Goal: Task Accomplishment & Management: Manage account settings

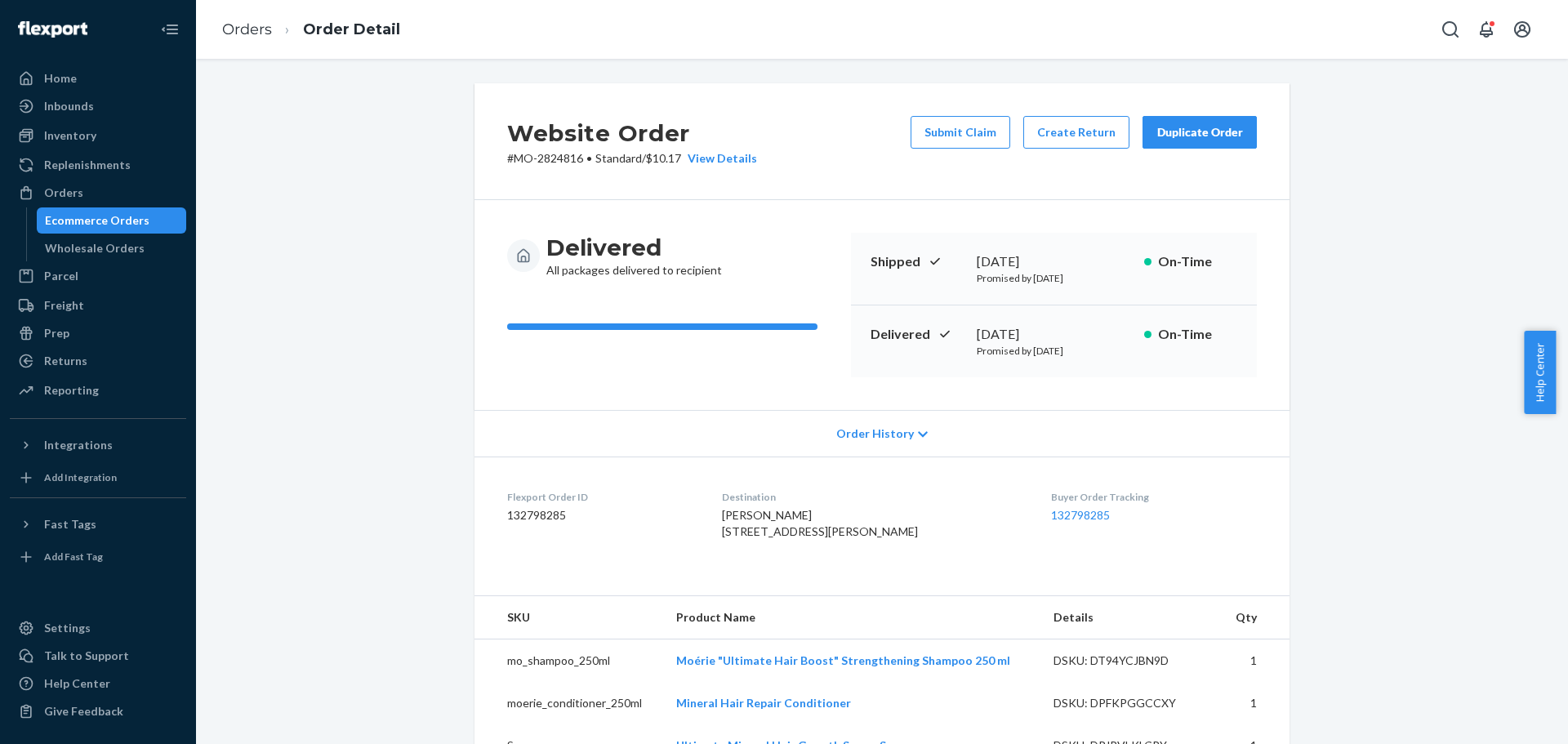
scroll to position [490, 0]
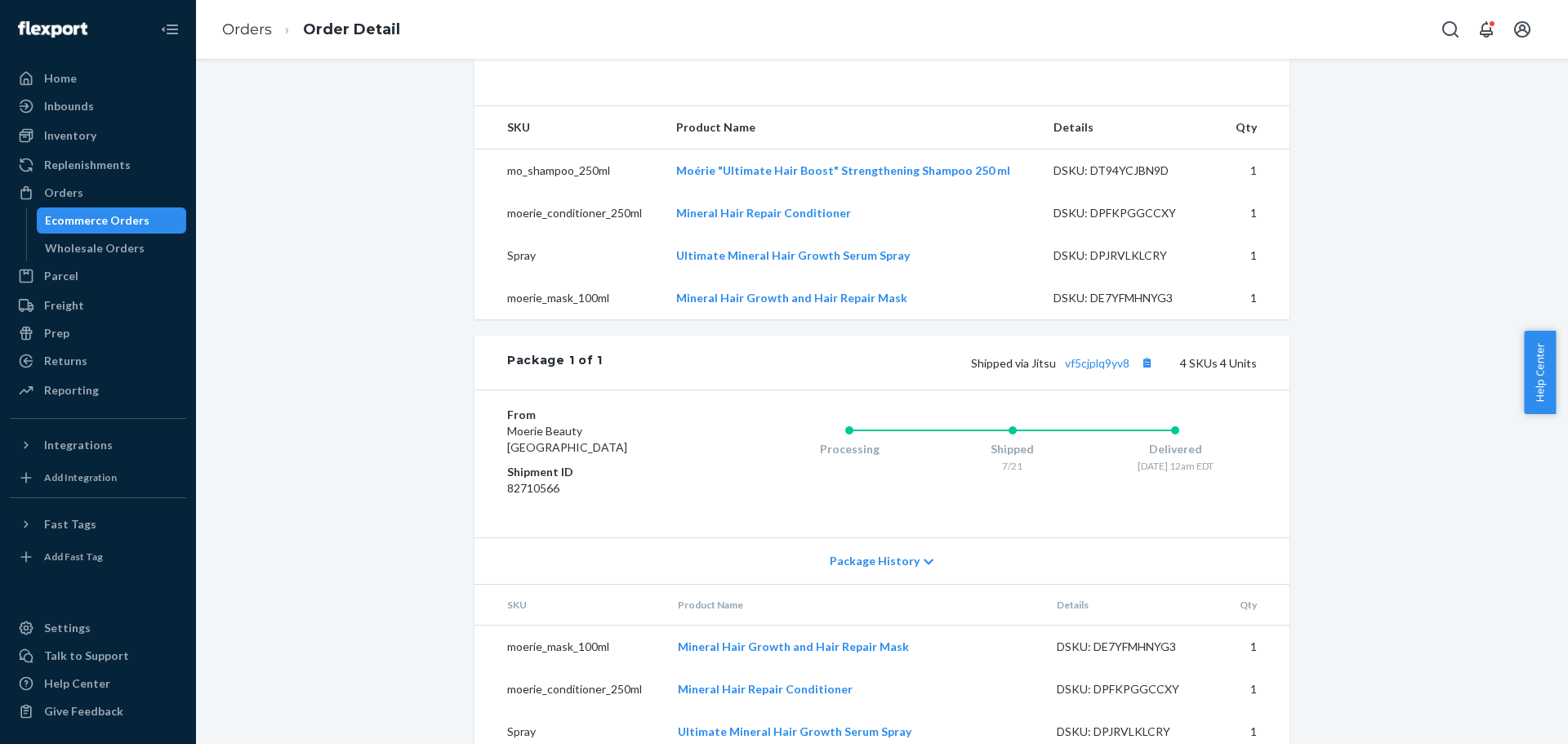
click at [90, 188] on div "Orders" at bounding box center [98, 192] width 173 height 23
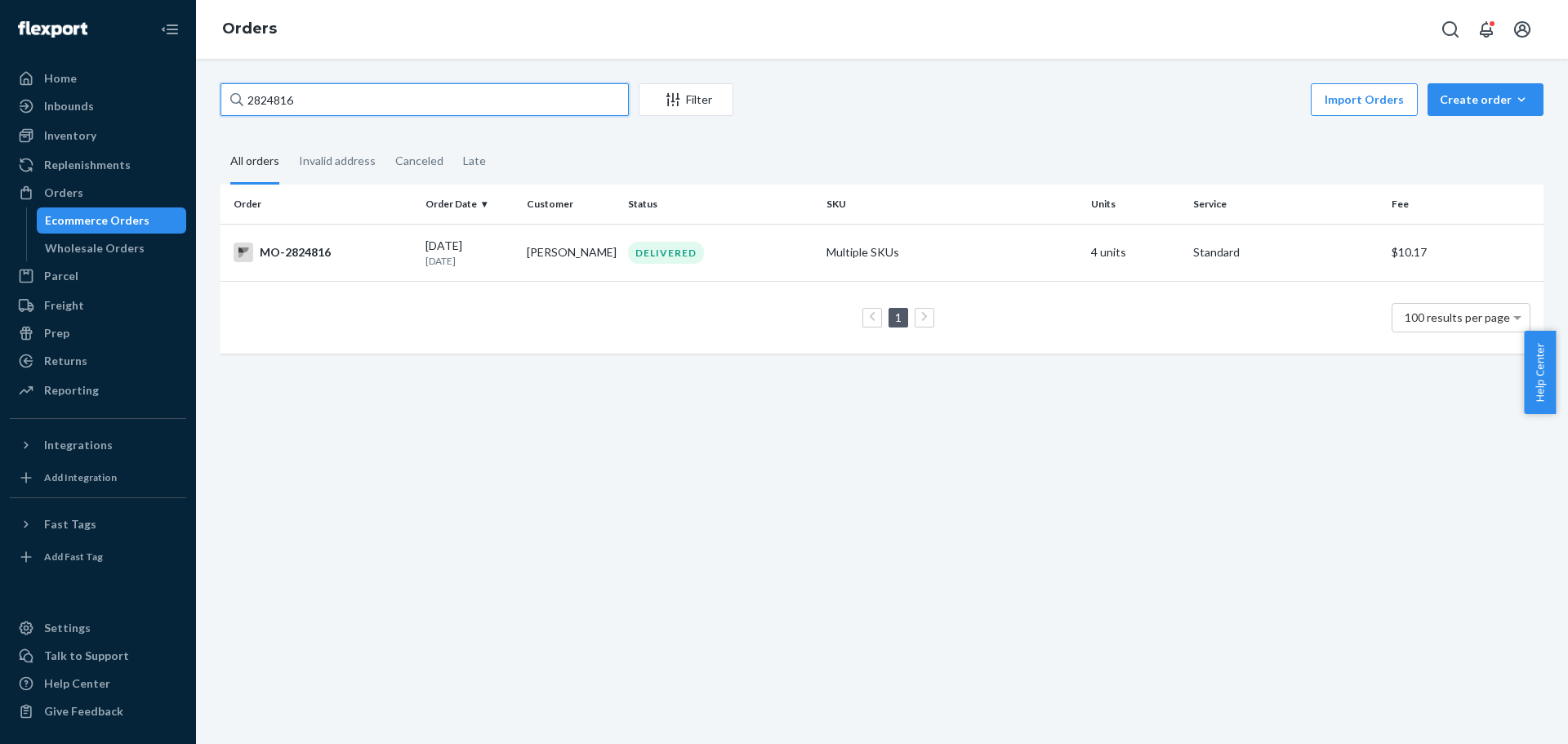
click at [324, 100] on input "2824816" at bounding box center [424, 99] width 408 height 33
paste input "michelle chartrand"
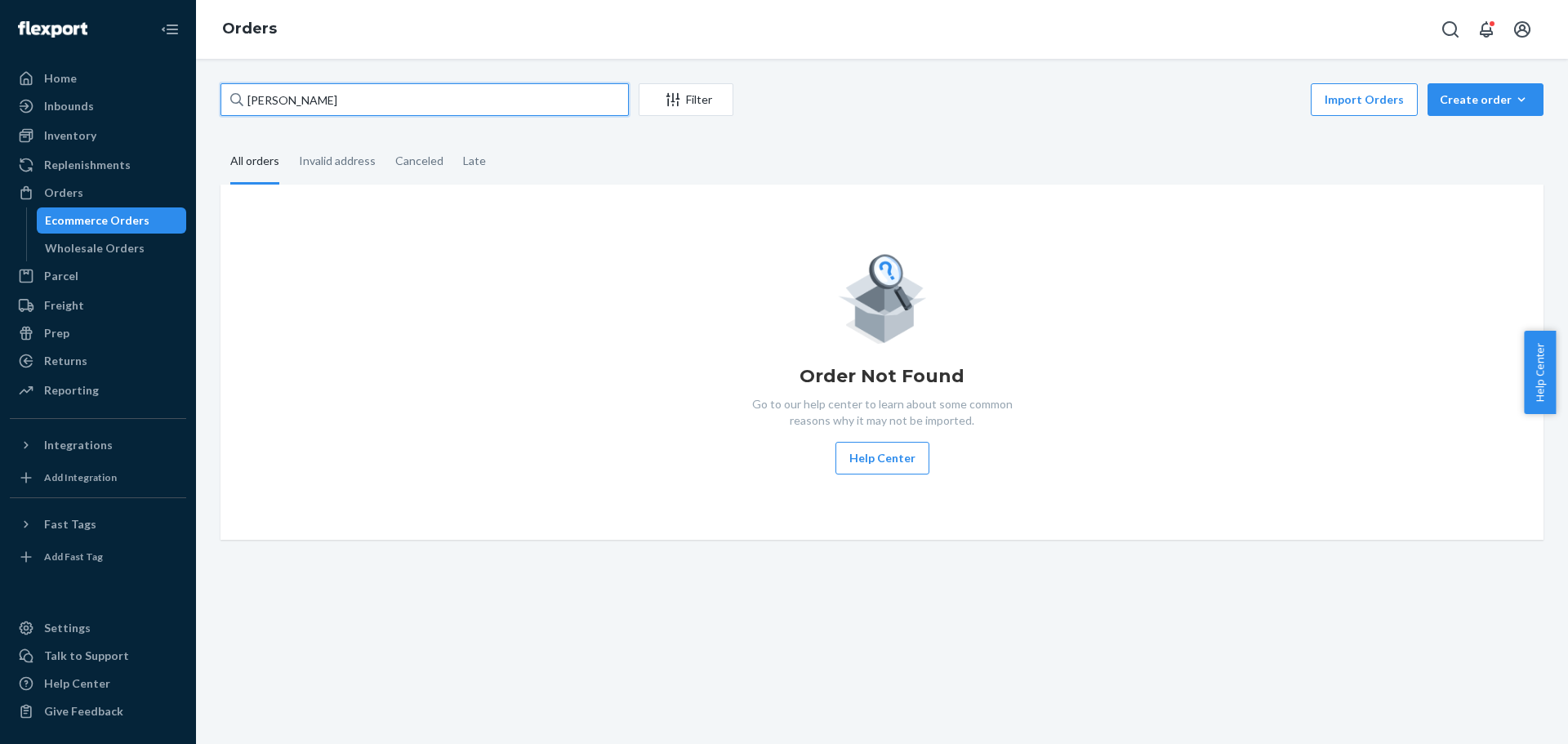
click at [318, 105] on input "michelle chartrand" at bounding box center [424, 99] width 408 height 33
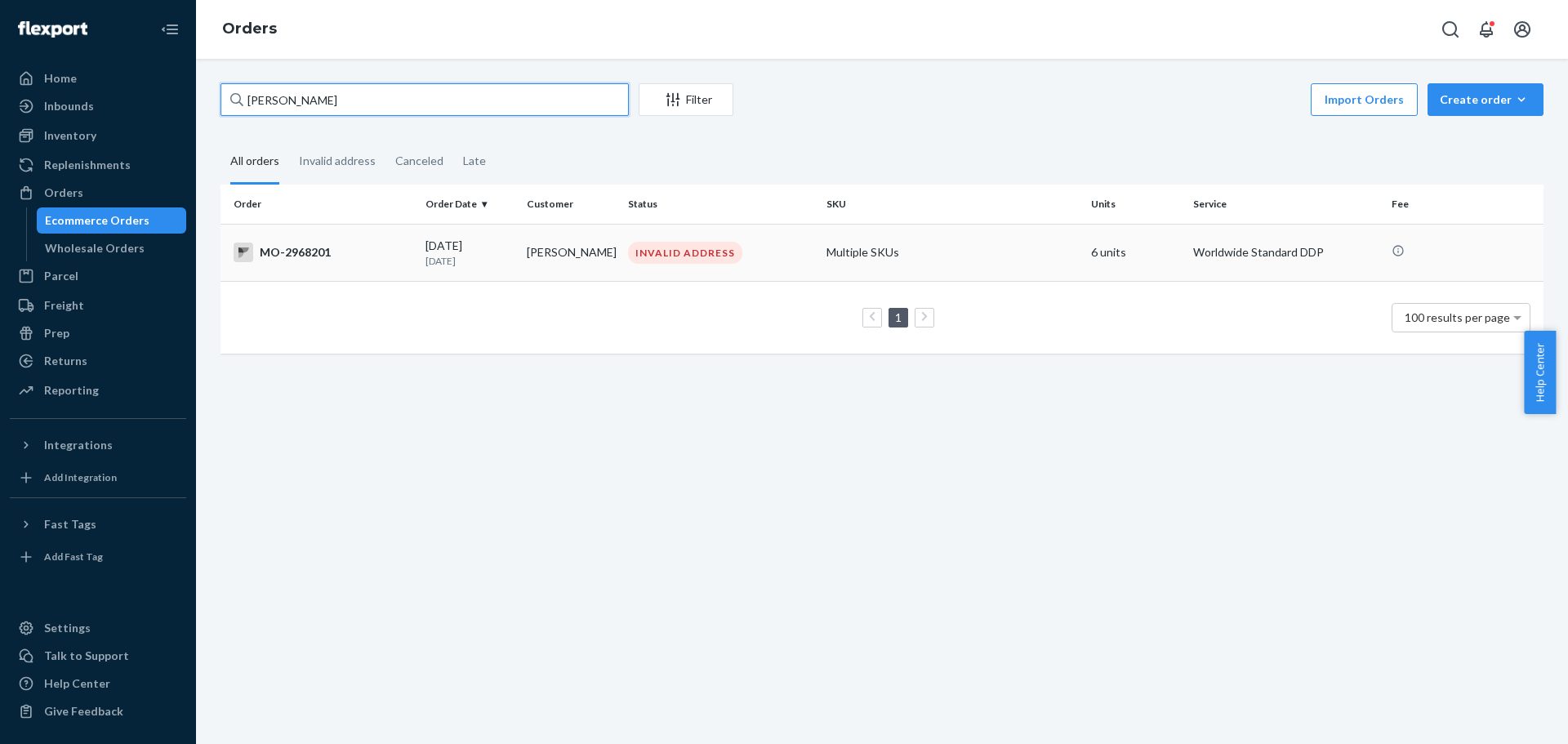
type input "michelle weidman"
click at [338, 250] on div "MO-2968201" at bounding box center [323, 253] width 179 height 20
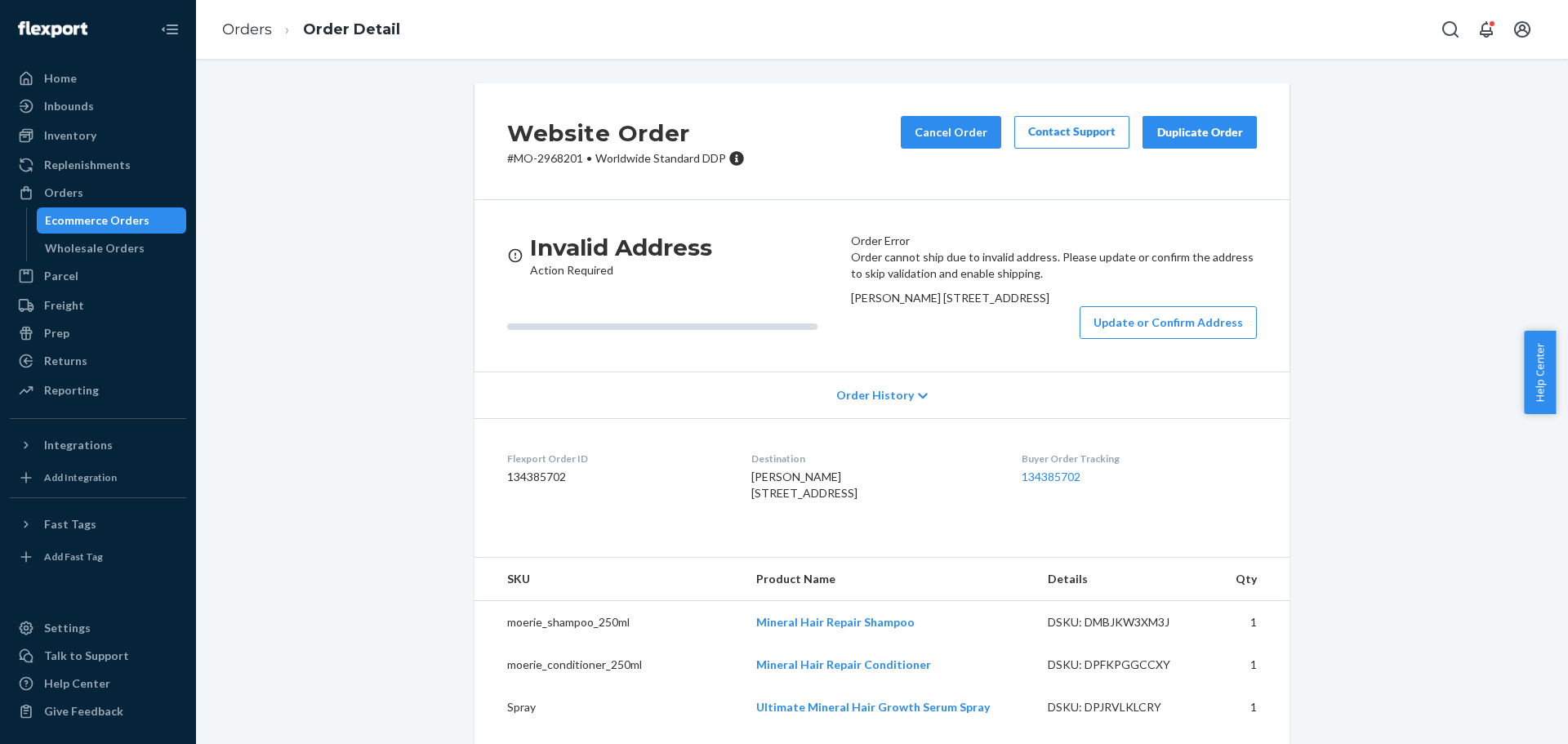
click at [559, 163] on p "# MO-2968201 • Worldwide Standard DDP" at bounding box center [625, 158] width 238 height 17
copy p "2968201"
click at [1135, 339] on button "Update or Confirm Address" at bounding box center [1168, 322] width 178 height 33
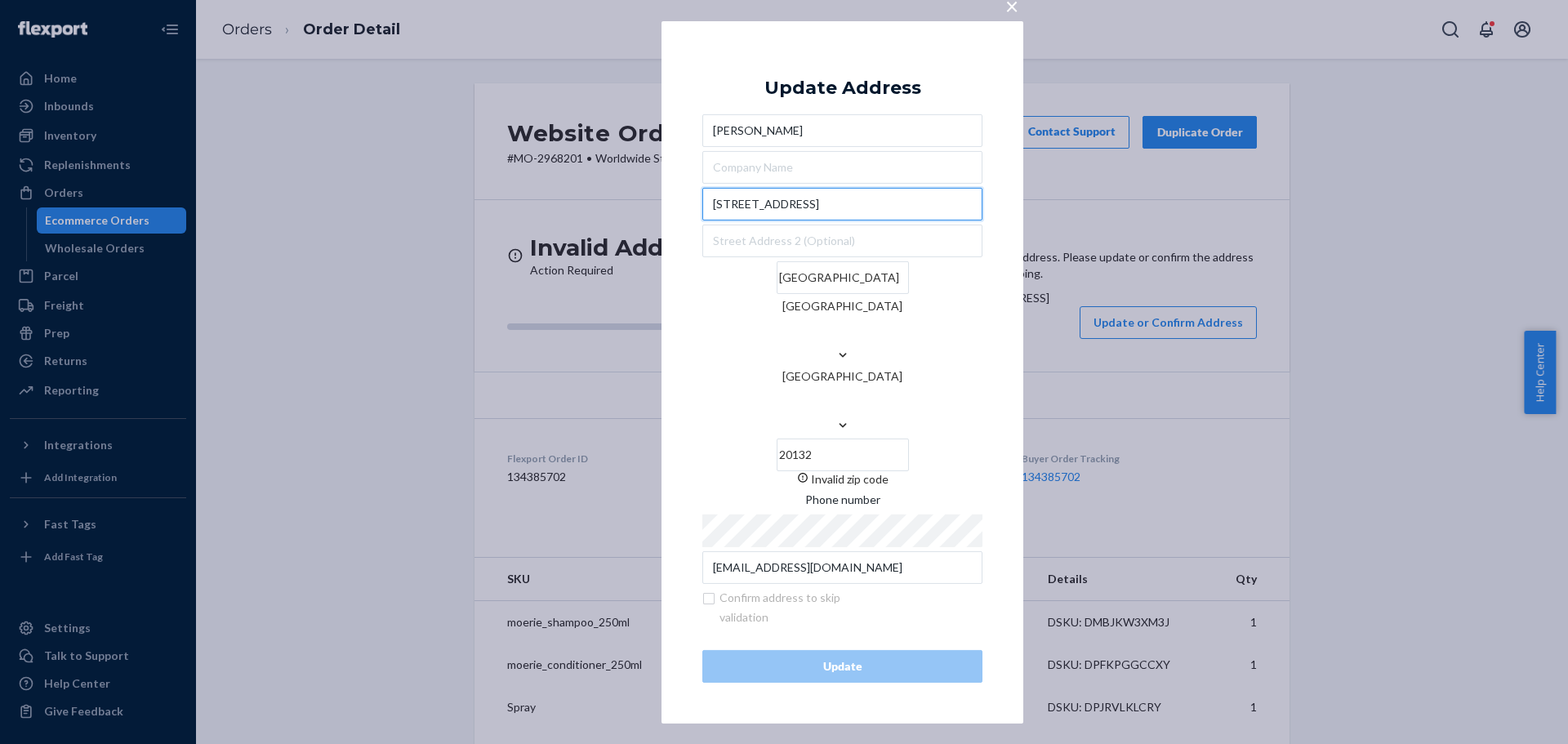
click at [754, 220] on input "5144 50 A street" at bounding box center [842, 204] width 280 height 33
paste input "-44 50 A street Box 1018"
type input "51-44 50 A street Box 1018"
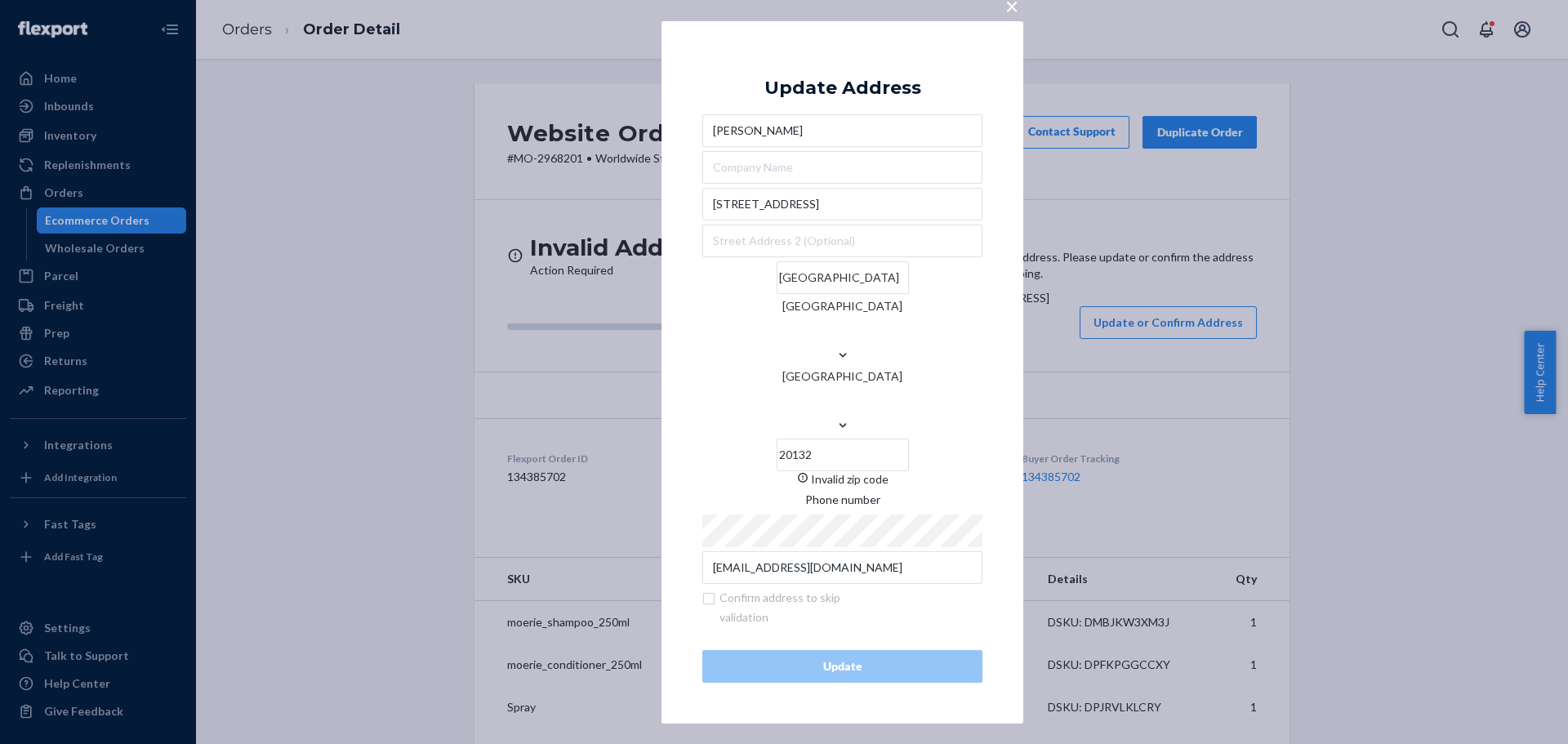
click at [777, 294] on input "Purcellville" at bounding box center [843, 277] width 133 height 33
paste input "Carolin"
type input "Caroline"
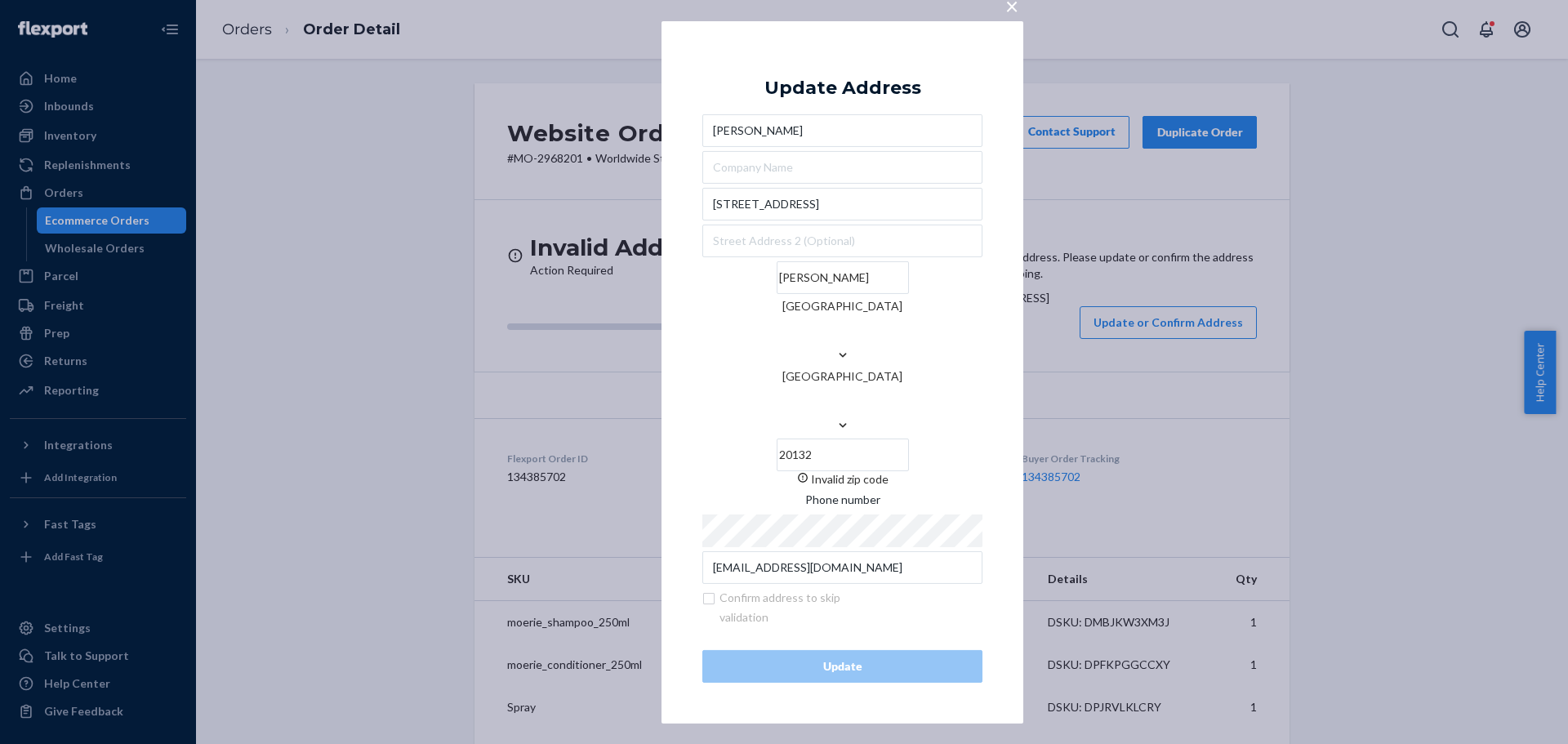
click at [891, 439] on input "20132" at bounding box center [843, 455] width 133 height 33
paste input "T0M 0M0"
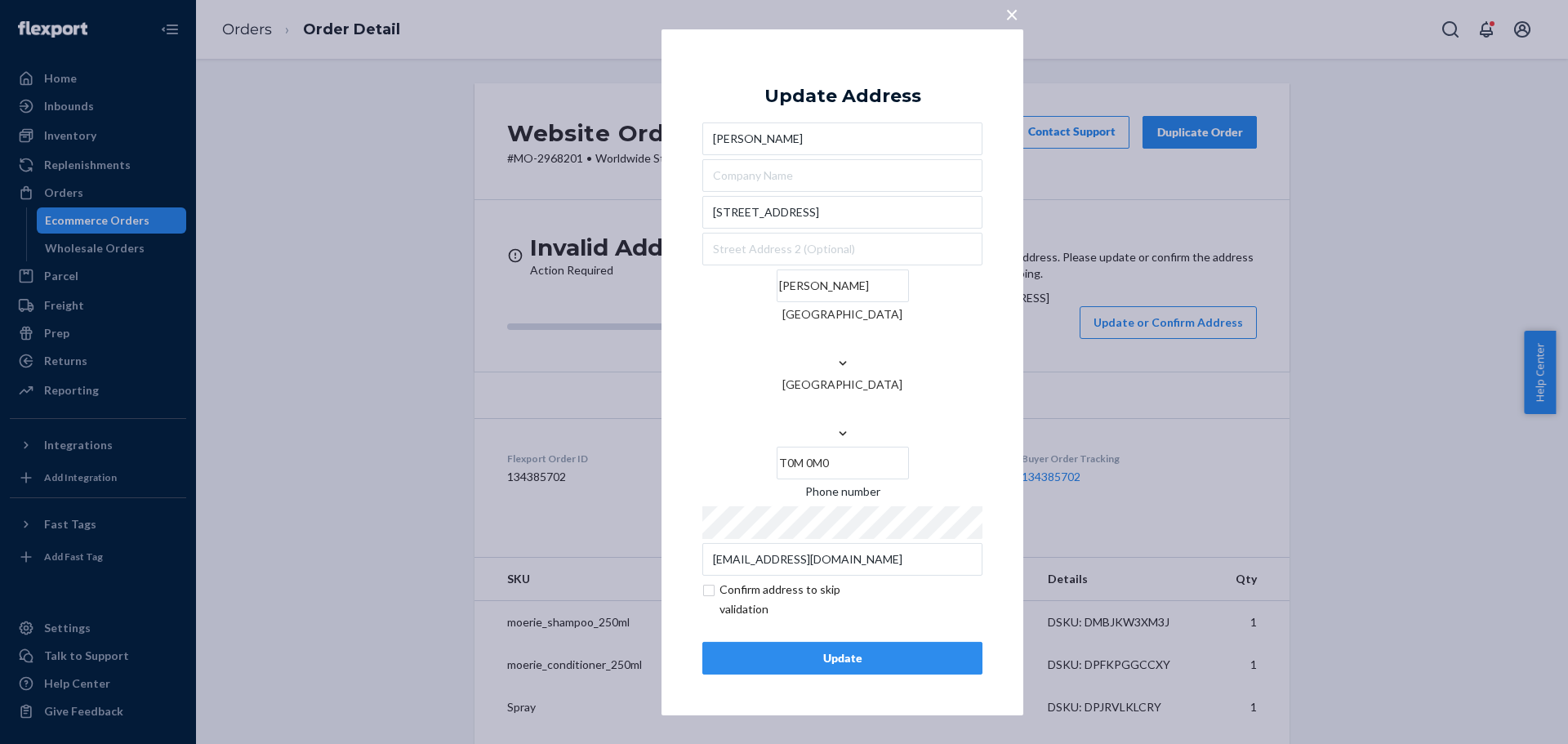
type input "T0M 0M0"
click at [804, 580] on input "checkbox" at bounding box center [796, 599] width 189 height 39
checkbox input "true"
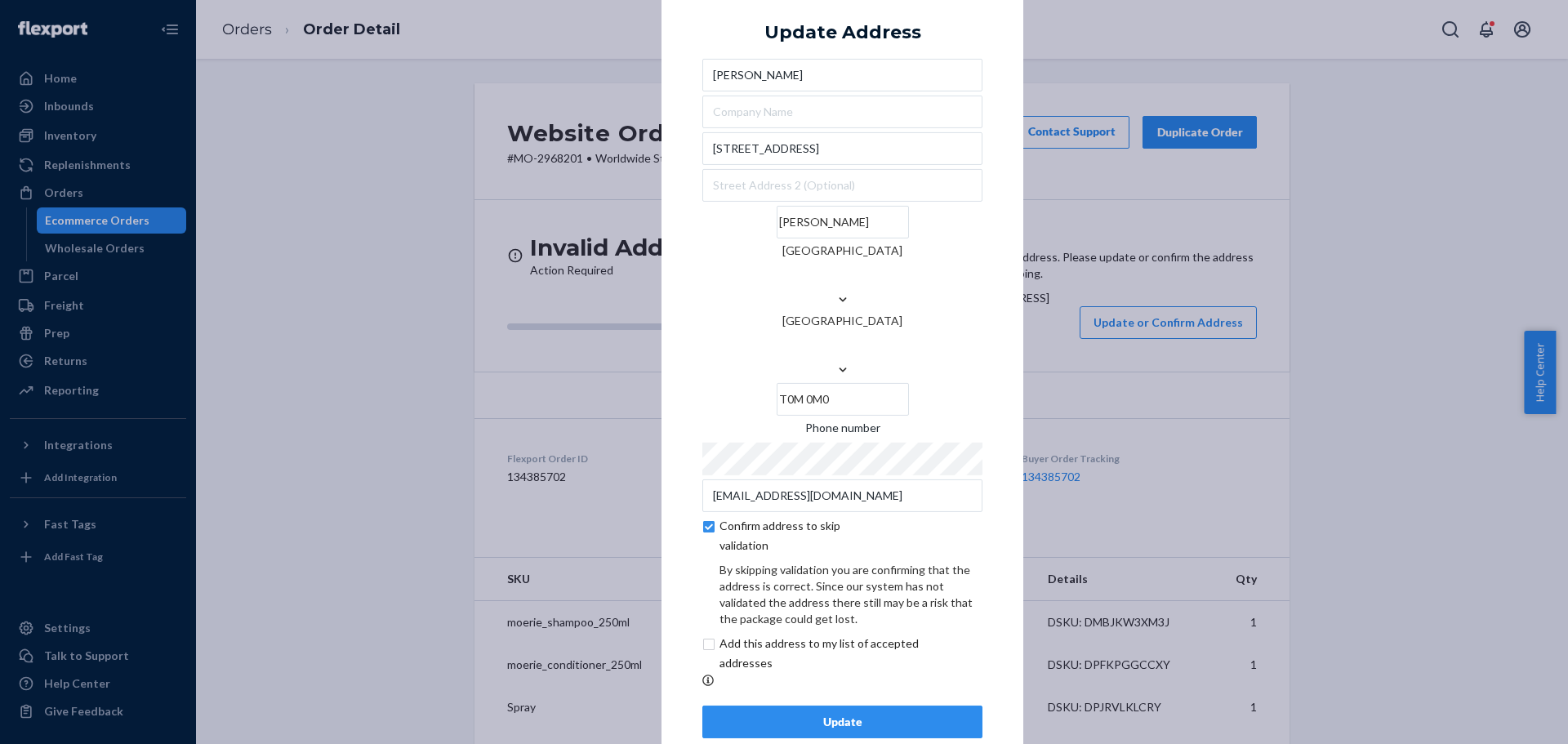
click at [839, 714] on div "Update" at bounding box center [842, 722] width 253 height 17
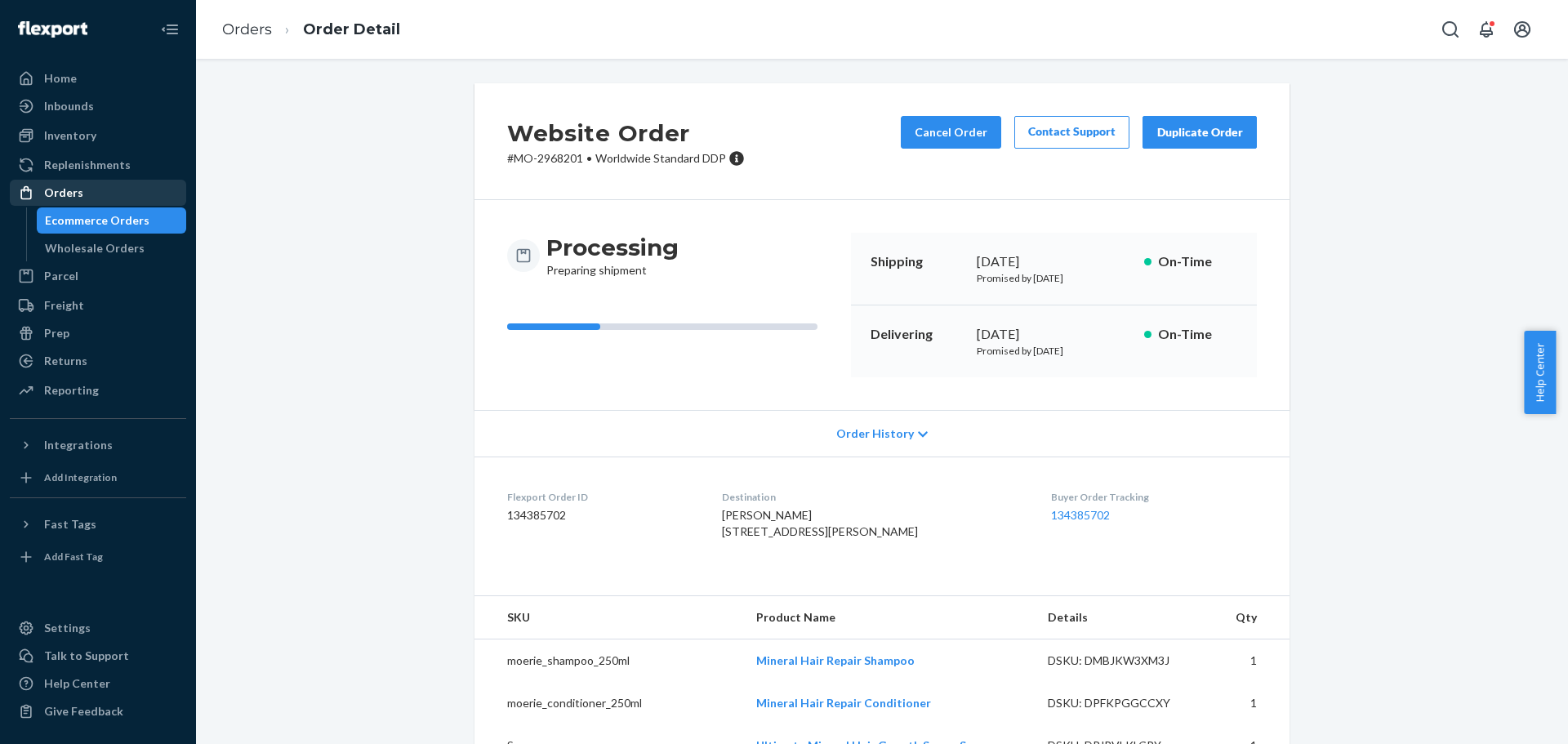
click at [118, 199] on div "Orders" at bounding box center [98, 192] width 173 height 23
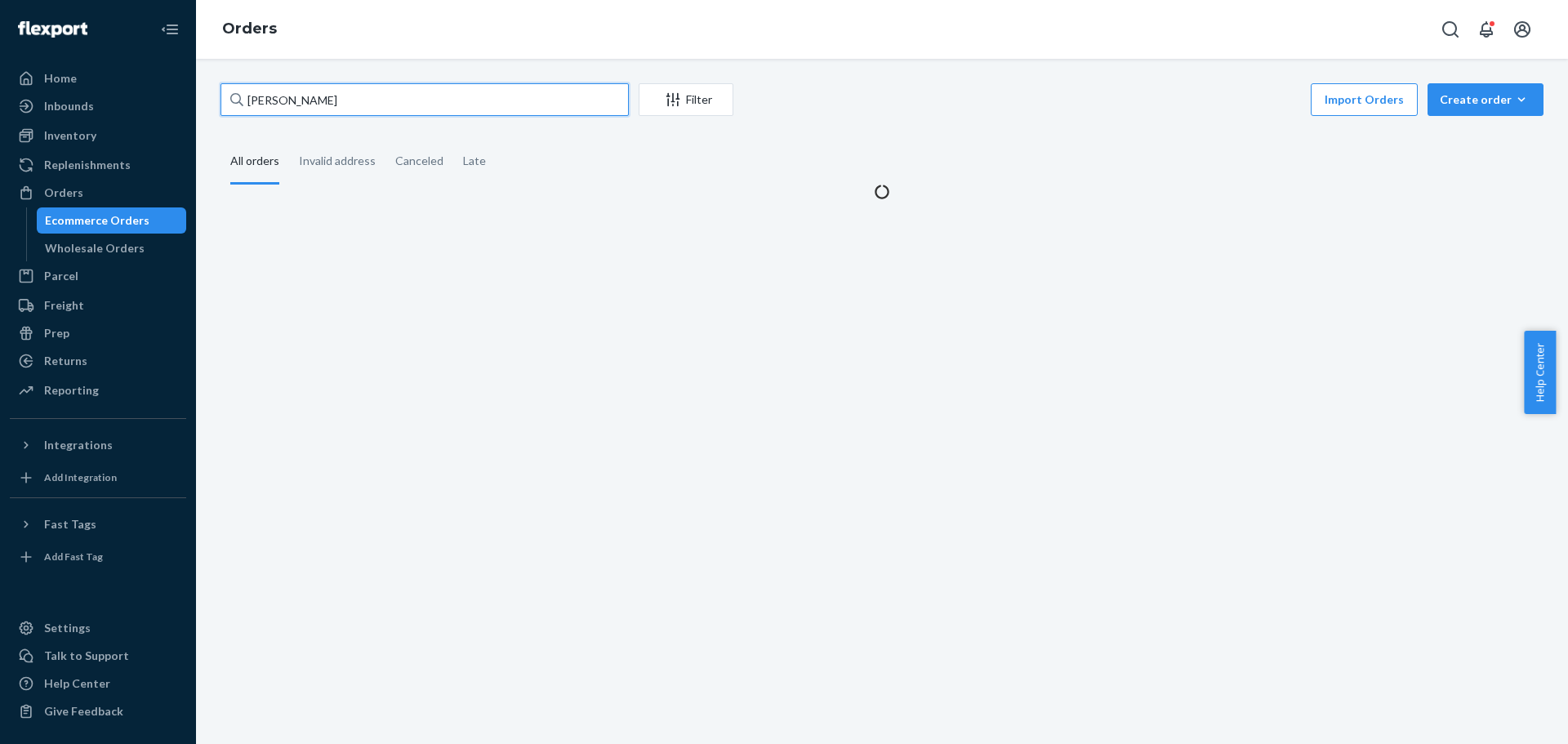
click at [286, 91] on input "michelle weidman" at bounding box center [424, 99] width 408 height 33
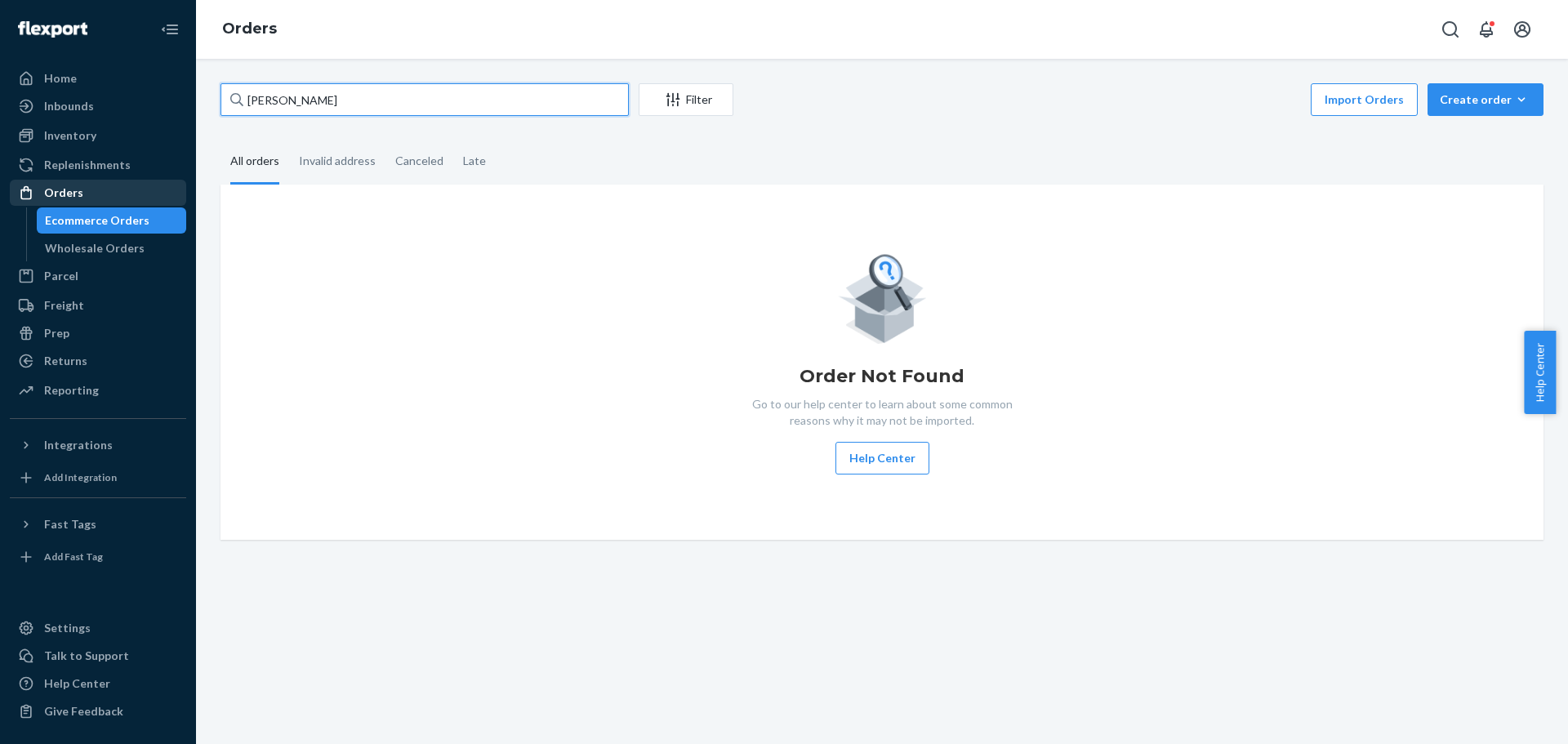
type input "[PERSON_NAME]"
click at [70, 189] on div "Orders" at bounding box center [63, 193] width 39 height 17
click at [282, 105] on input "[PERSON_NAME]" at bounding box center [424, 99] width 408 height 33
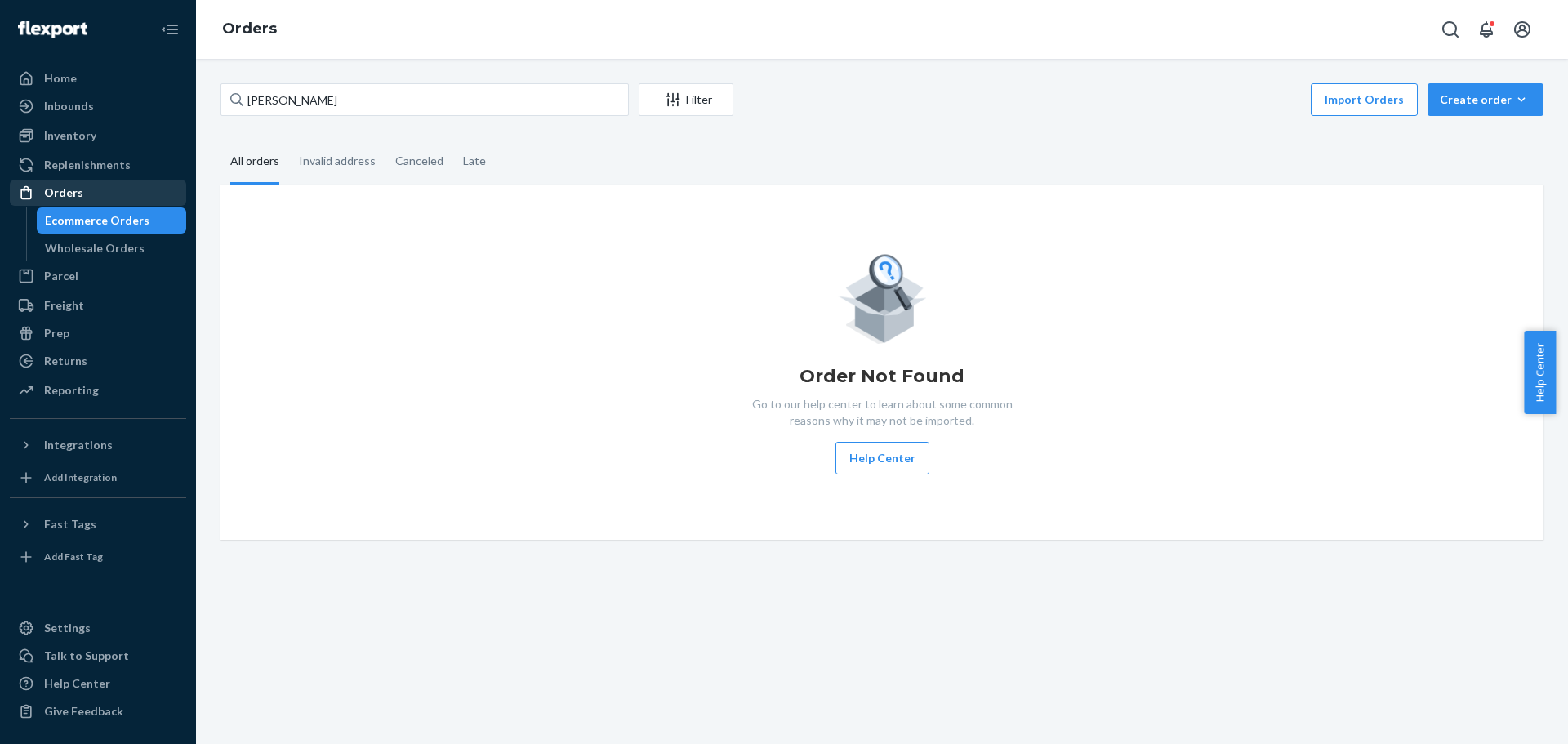
click at [86, 189] on div "Orders" at bounding box center [98, 192] width 173 height 23
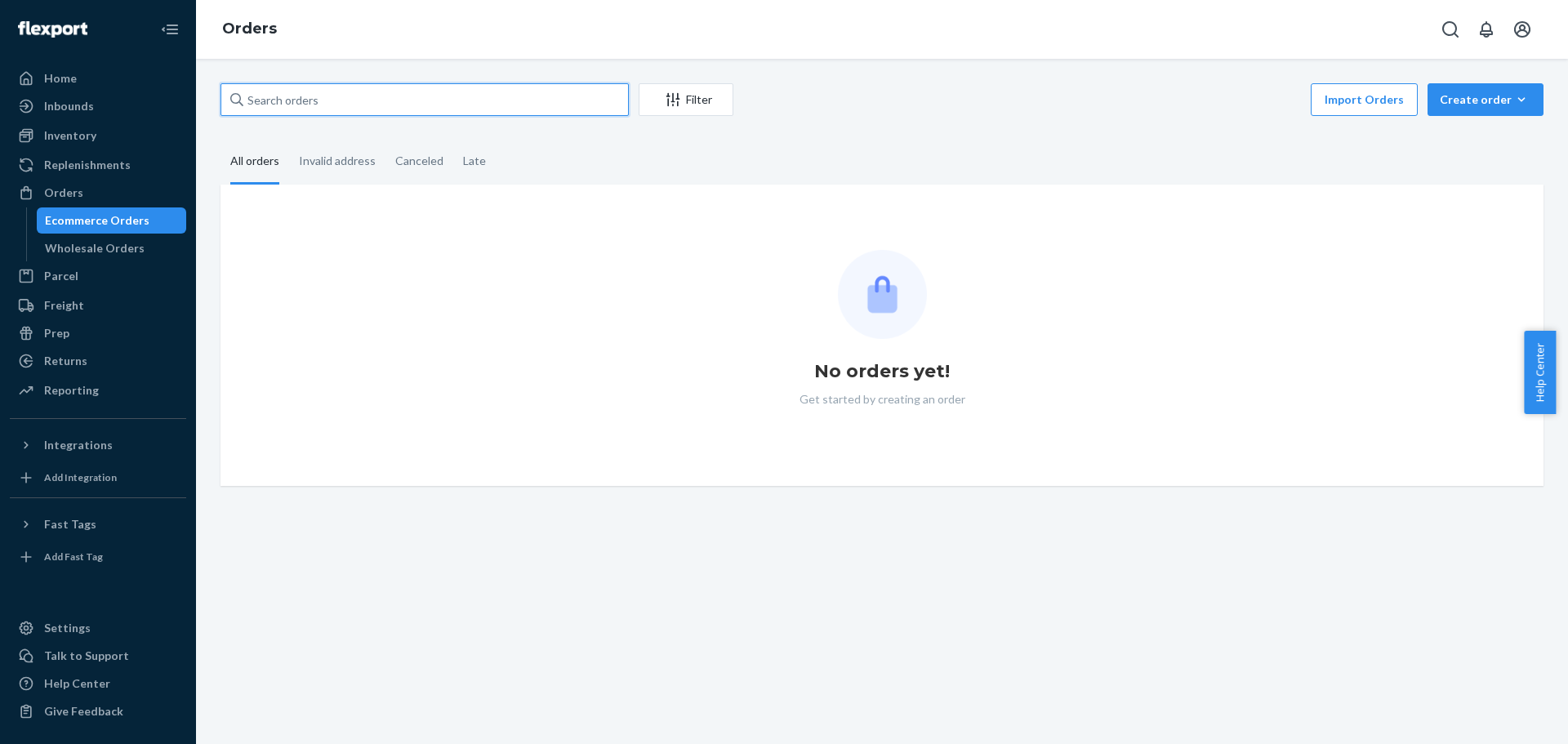
click at [282, 93] on input "text" at bounding box center [424, 99] width 408 height 33
paste input "[PERSON_NAME]"
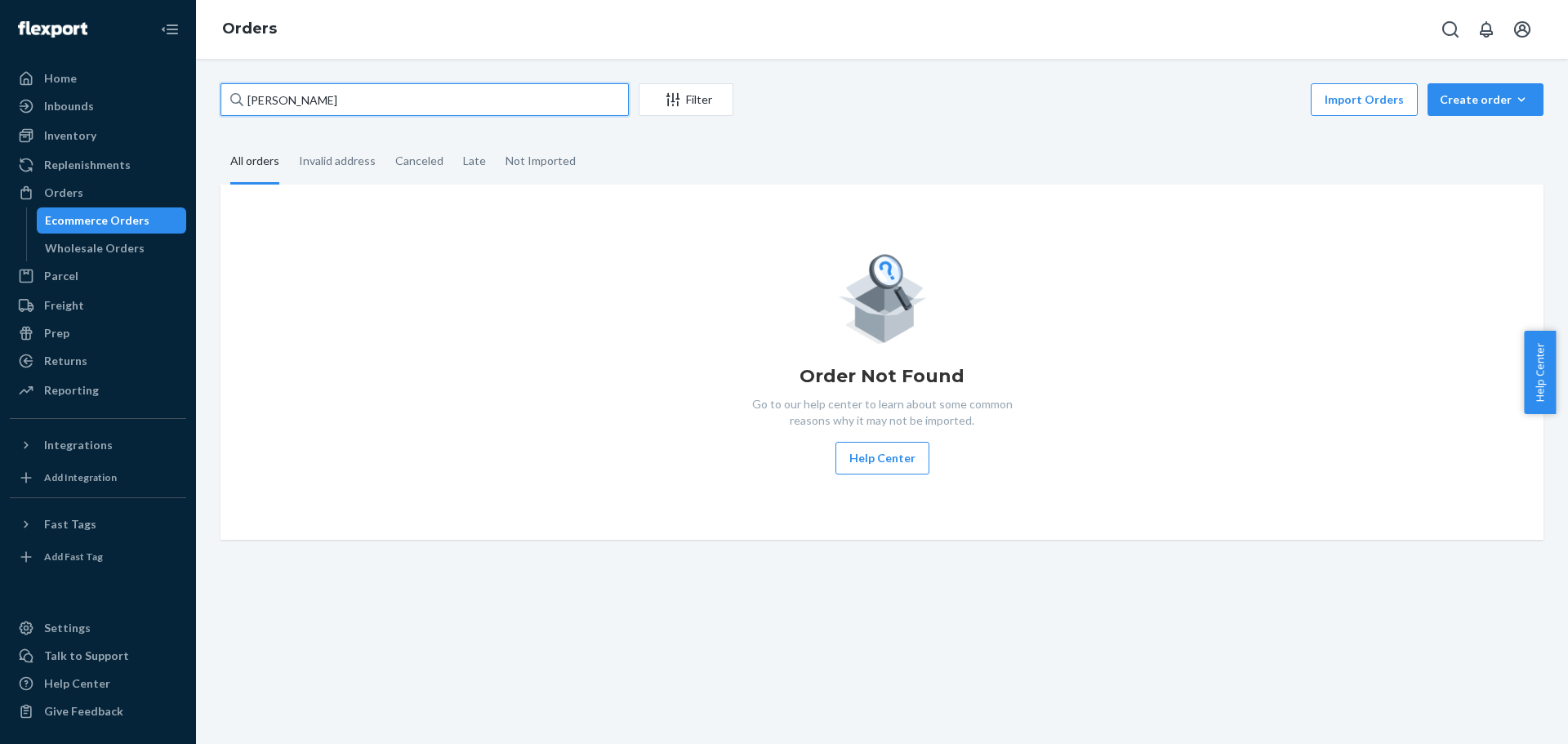
type input "[PERSON_NAME]"
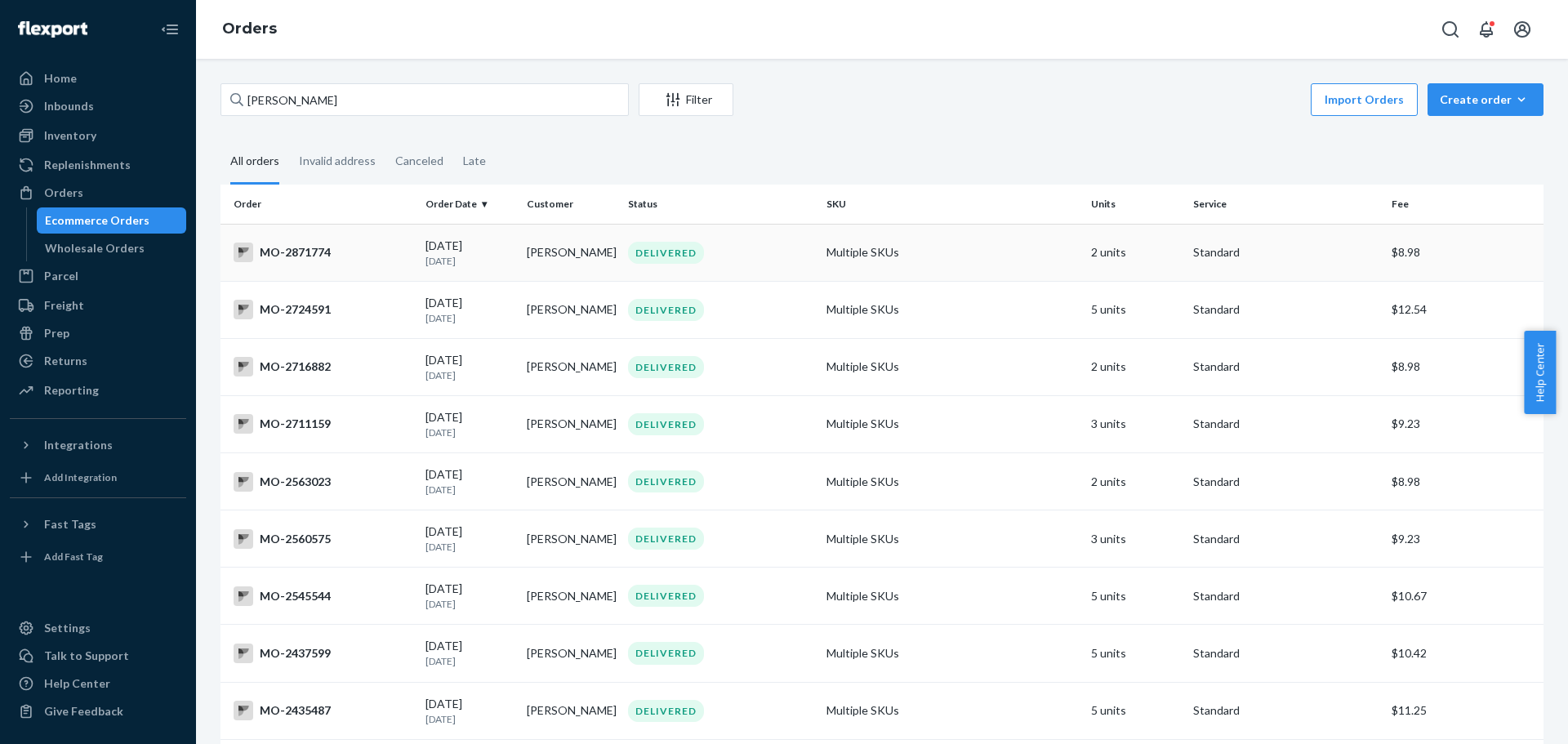
click at [513, 258] on td "[DATE] [DATE]" at bounding box center [469, 252] width 101 height 58
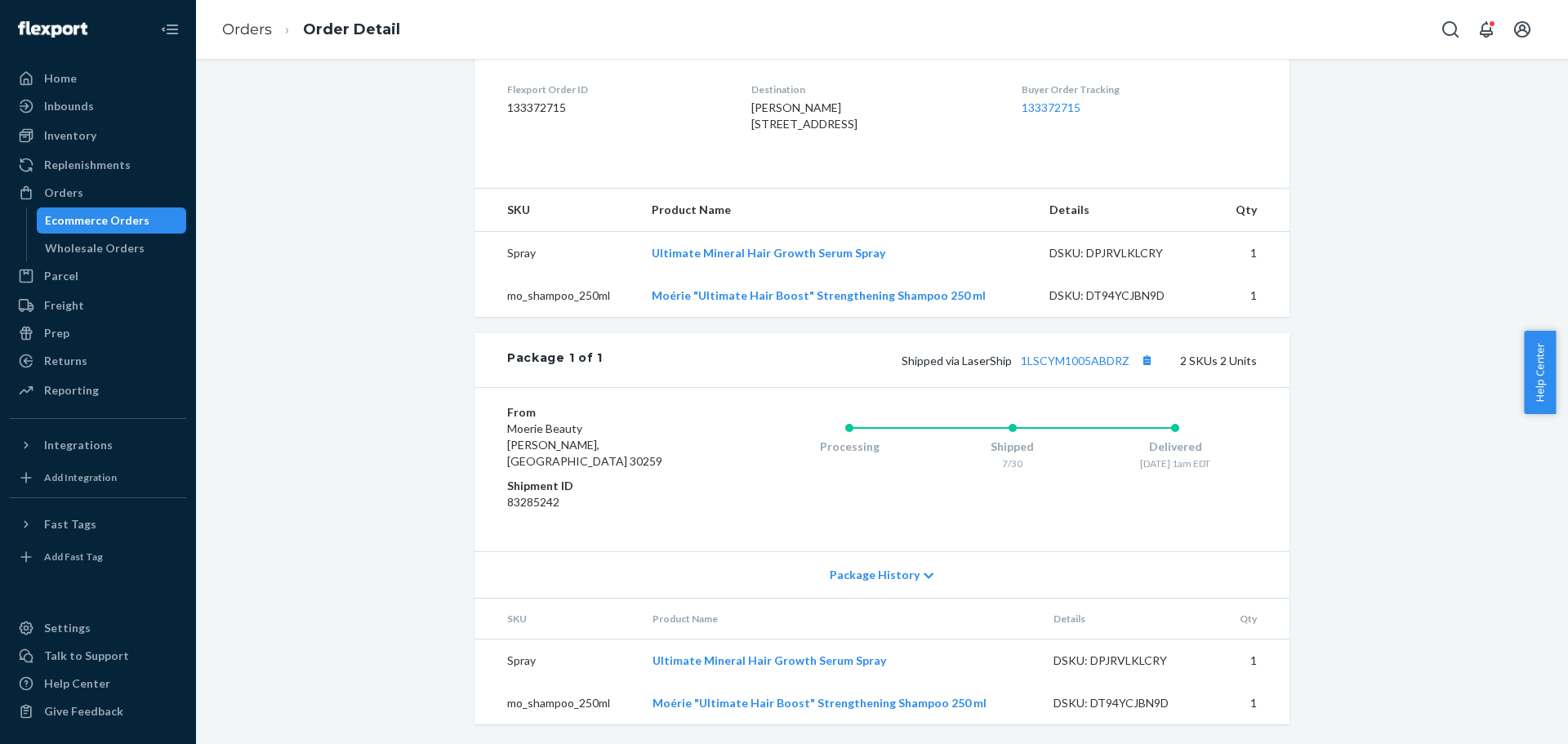
scroll to position [409, 0]
click at [1036, 368] on link "1LSCYM1005ABDRZ" at bounding box center [1075, 360] width 108 height 14
